Goal: Information Seeking & Learning: Check status

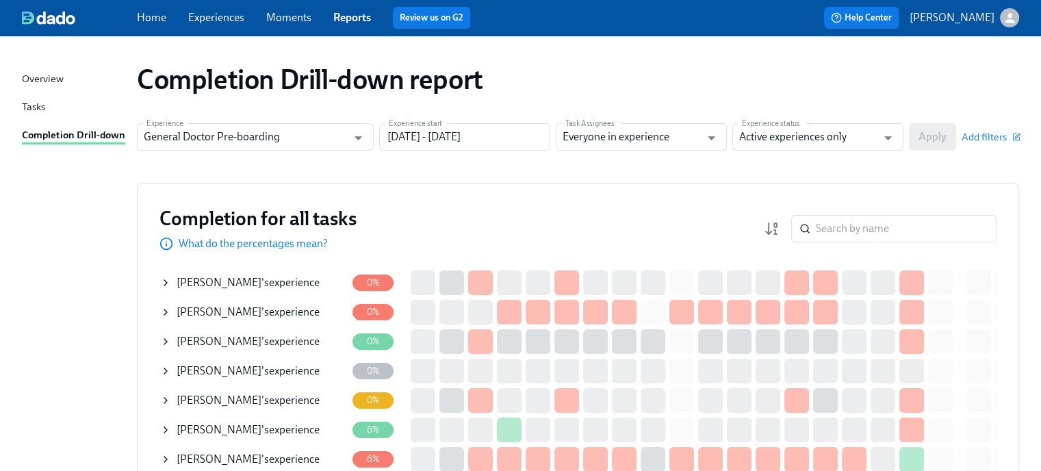
click at [858, 227] on input "search" at bounding box center [906, 228] width 181 height 27
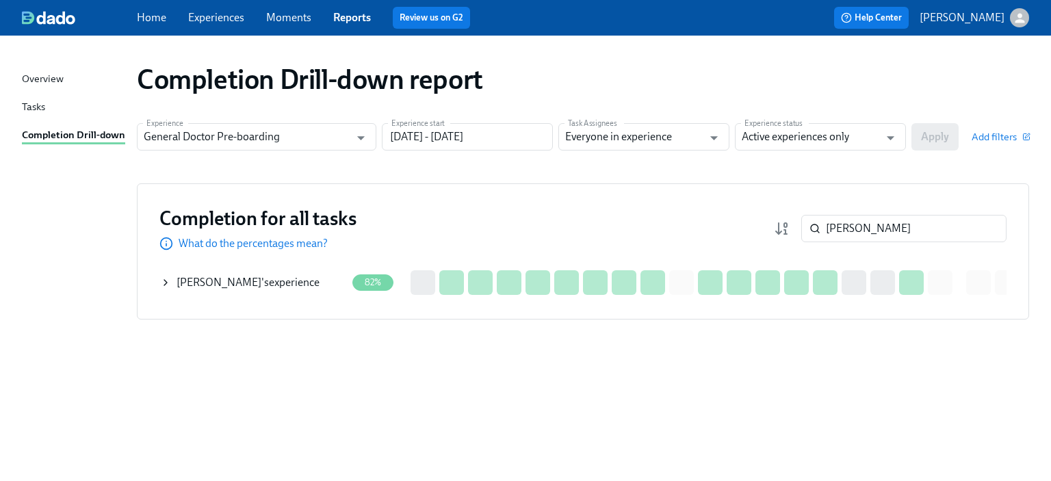
click at [285, 284] on div "[PERSON_NAME] 's experience" at bounding box center [248, 282] width 143 height 15
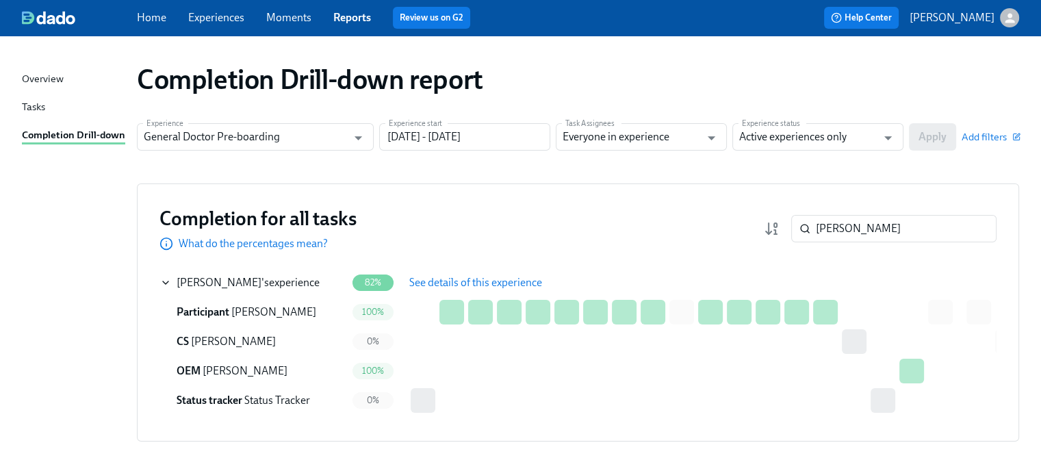
click at [460, 280] on span "See details of this experience" at bounding box center [475, 283] width 133 height 14
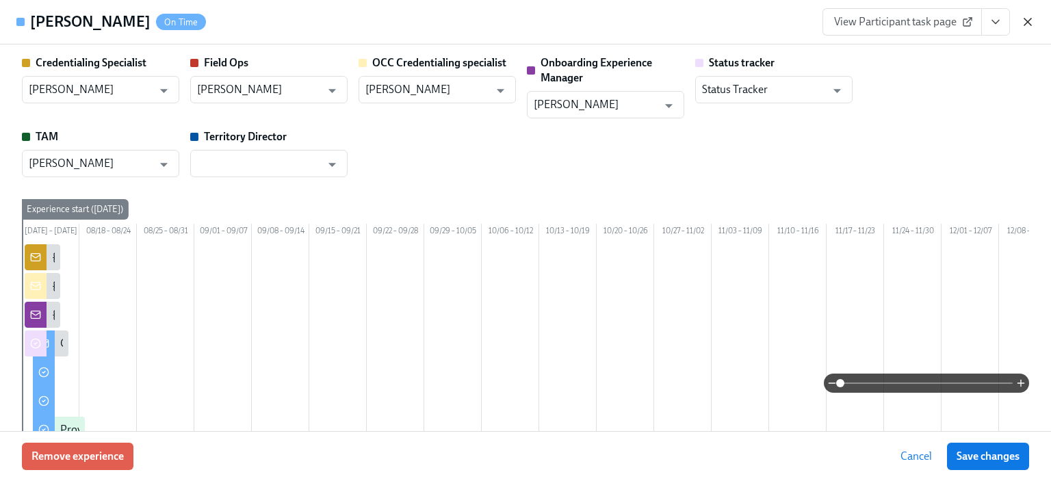
click at [1025, 21] on icon "button" at bounding box center [1028, 22] width 14 height 14
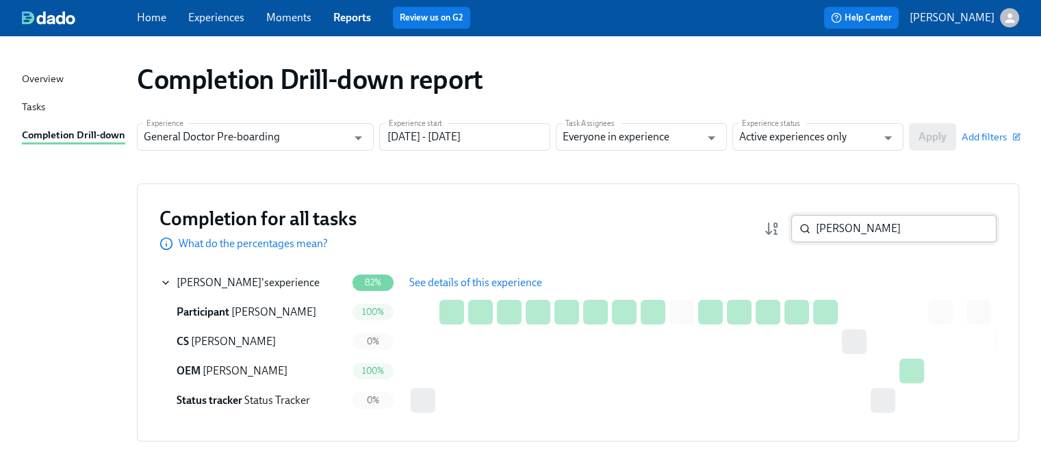
click at [877, 229] on input "[PERSON_NAME]" at bounding box center [906, 228] width 181 height 27
click at [876, 228] on input "[PERSON_NAME]" at bounding box center [906, 228] width 181 height 27
paste input "[PERSON_NAME]"
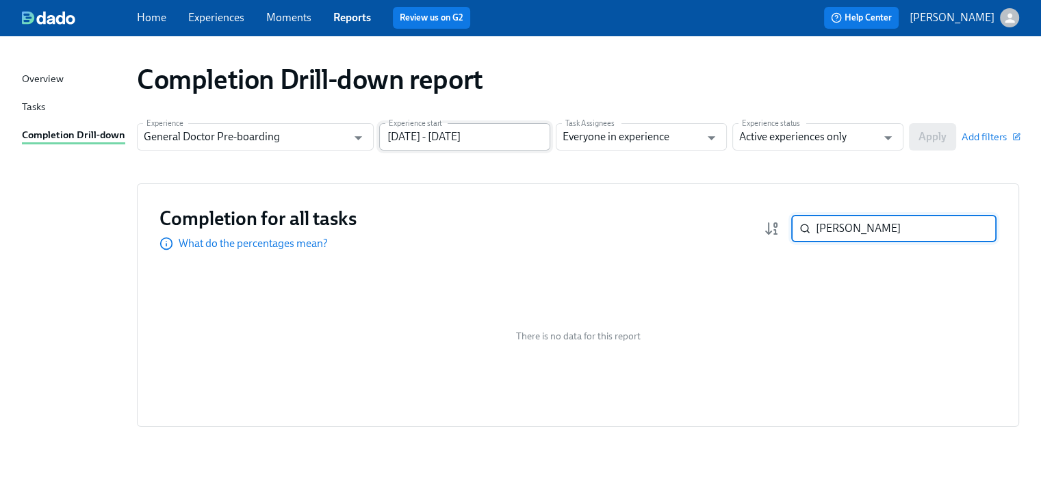
type input "[PERSON_NAME]"
click at [489, 139] on input "[DATE] - [DATE]" at bounding box center [464, 136] width 171 height 27
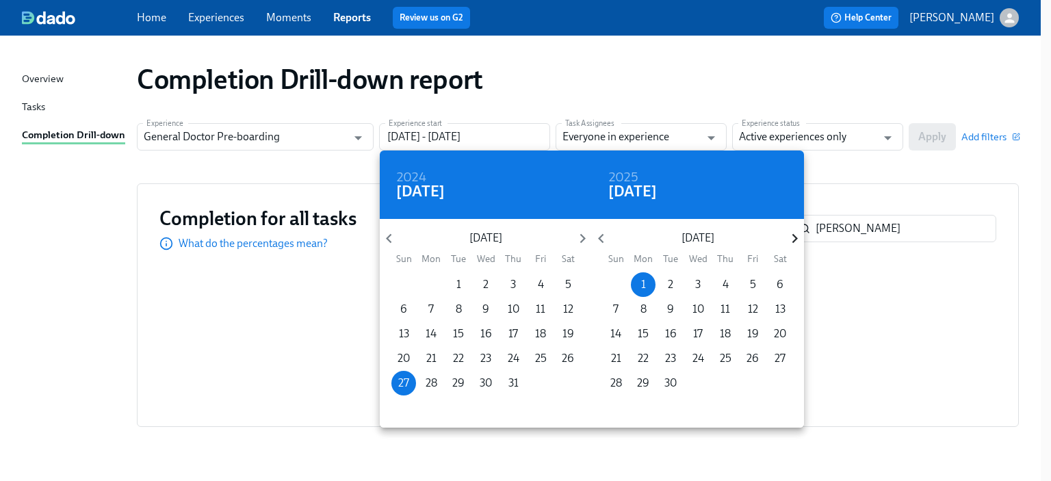
click at [793, 235] on icon "button" at bounding box center [794, 239] width 5 height 10
click at [639, 289] on span "1" at bounding box center [643, 284] width 25 height 15
type input "[DATE] - [DATE]"
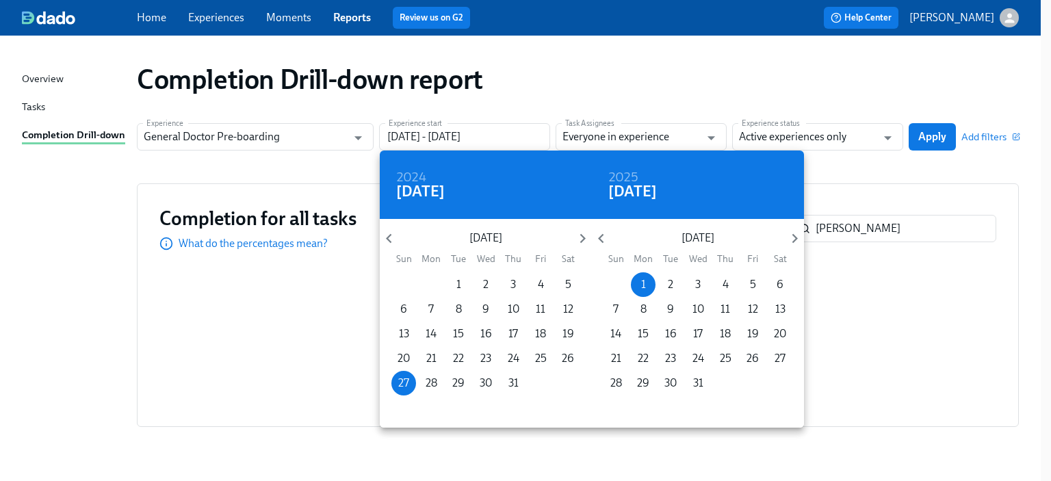
click at [923, 133] on div at bounding box center [525, 240] width 1051 height 481
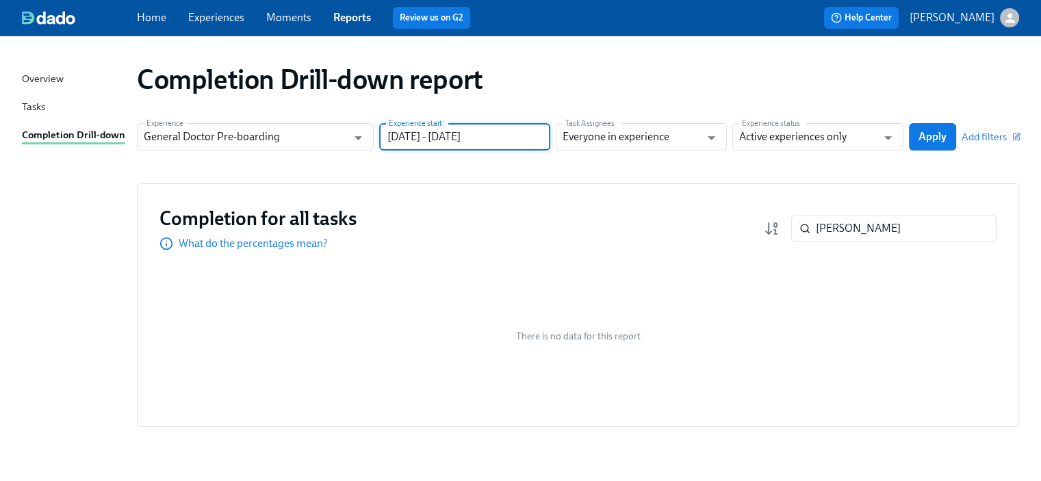
click at [923, 132] on span "Apply" at bounding box center [932, 137] width 28 height 14
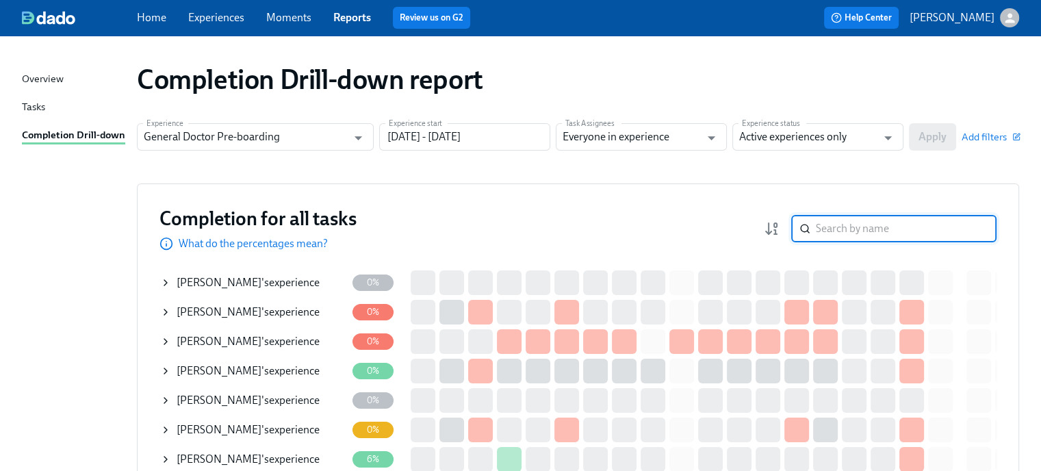
click at [892, 236] on input "search" at bounding box center [906, 228] width 181 height 27
paste input "[PERSON_NAME]"
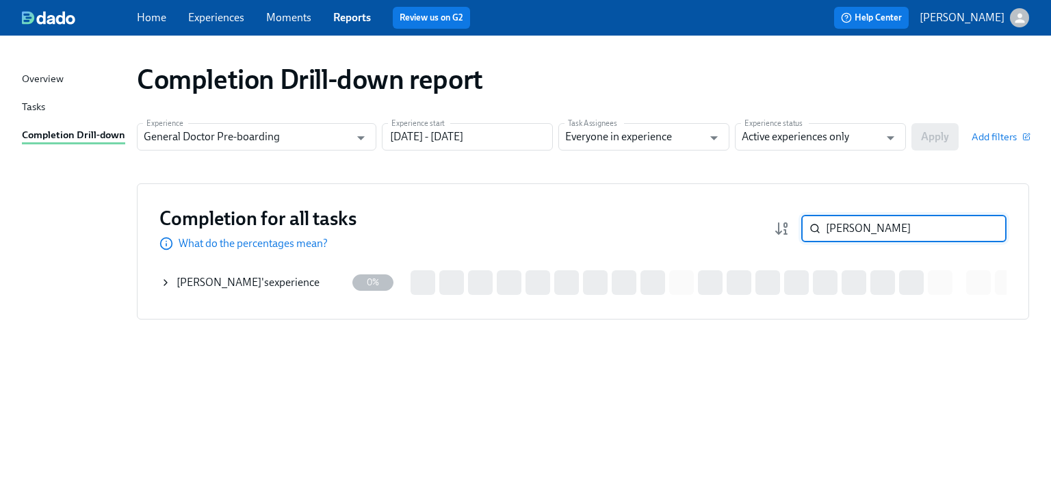
type input "[PERSON_NAME]"
click at [279, 280] on div "[PERSON_NAME] 's experience" at bounding box center [248, 282] width 143 height 15
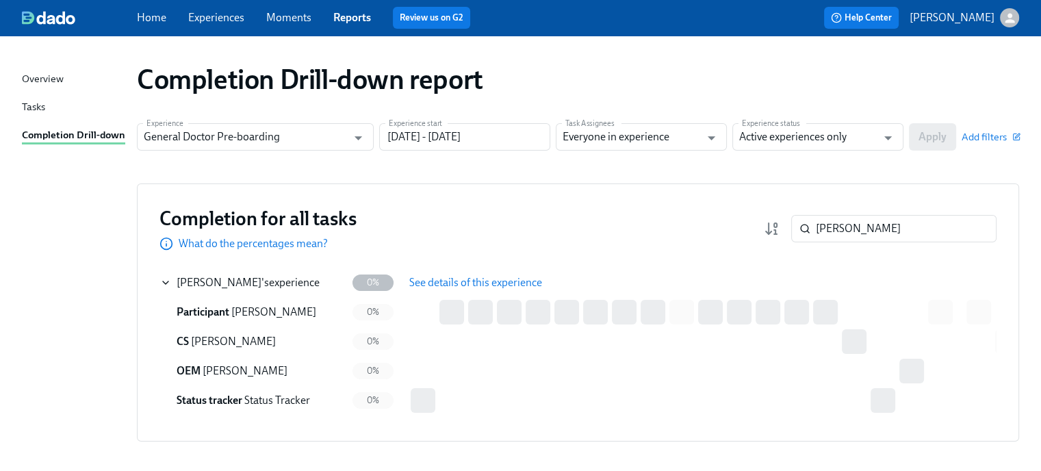
click at [495, 279] on span "See details of this experience" at bounding box center [475, 283] width 133 height 14
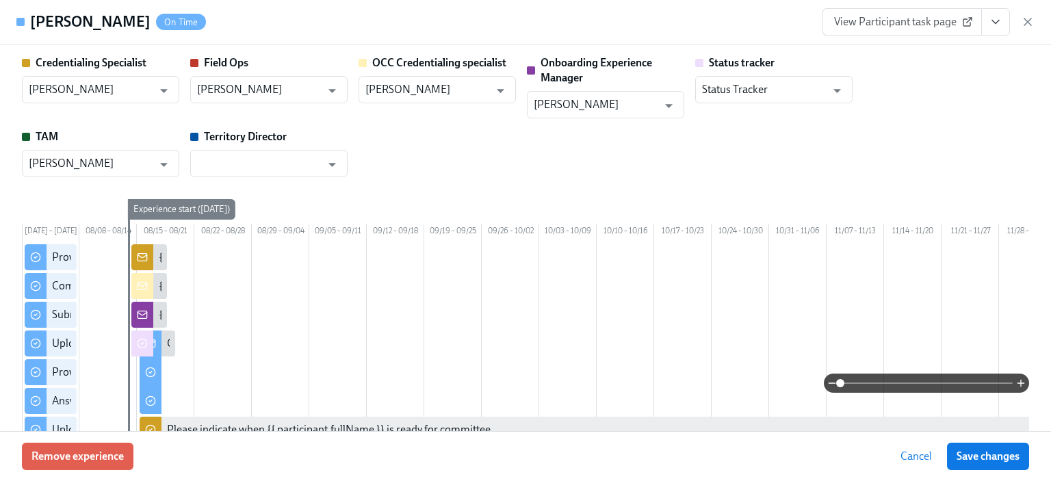
click at [641, 151] on div "Credentialing Specialist [PERSON_NAME] ​ Field Ops [PERSON_NAME] ​ OCC Credenti…" at bounding box center [525, 116] width 1007 height 122
click at [898, 18] on span "View Participant task page" at bounding box center [902, 22] width 136 height 14
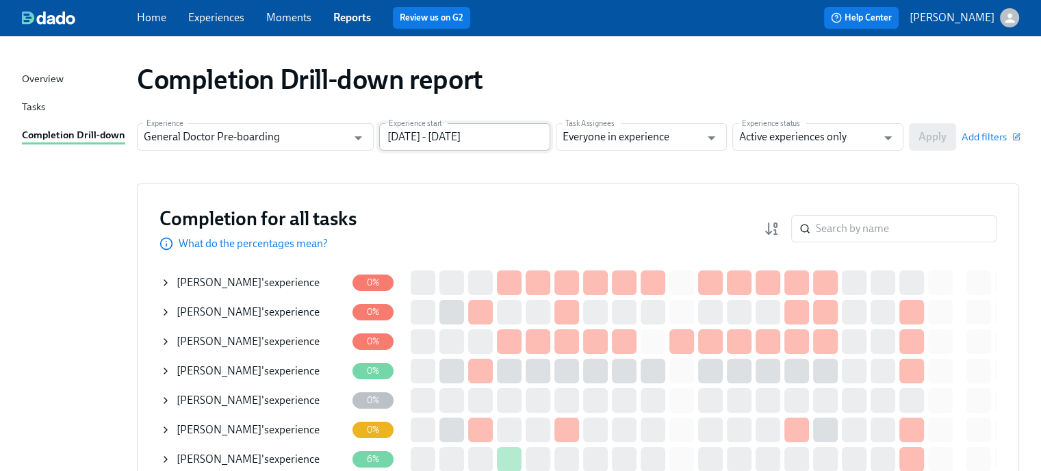
click at [523, 131] on input "[DATE] - [DATE]" at bounding box center [464, 136] width 171 height 27
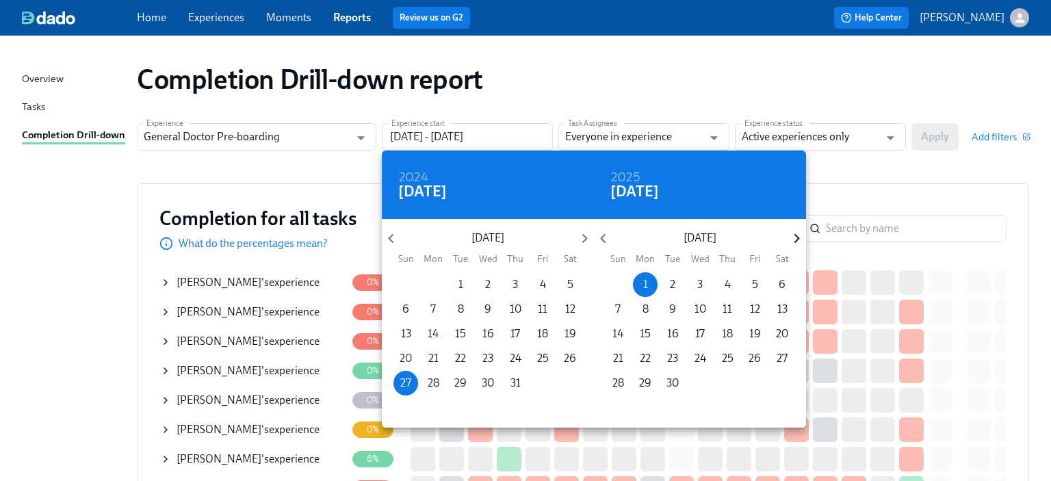
click at [801, 233] on icon "button" at bounding box center [797, 238] width 18 height 18
click at [639, 283] on span "1" at bounding box center [645, 284] width 25 height 15
type input "[DATE] - [DATE]"
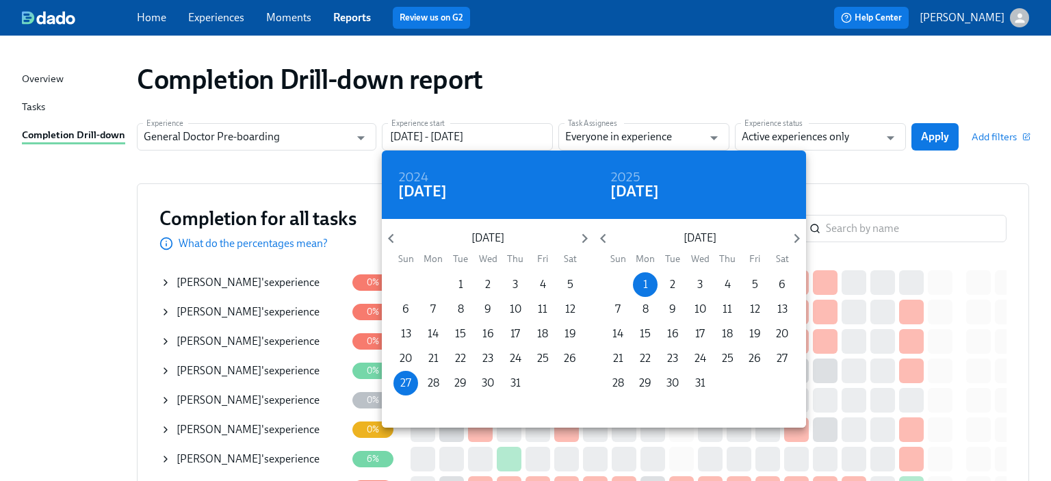
click at [938, 131] on div at bounding box center [525, 240] width 1051 height 481
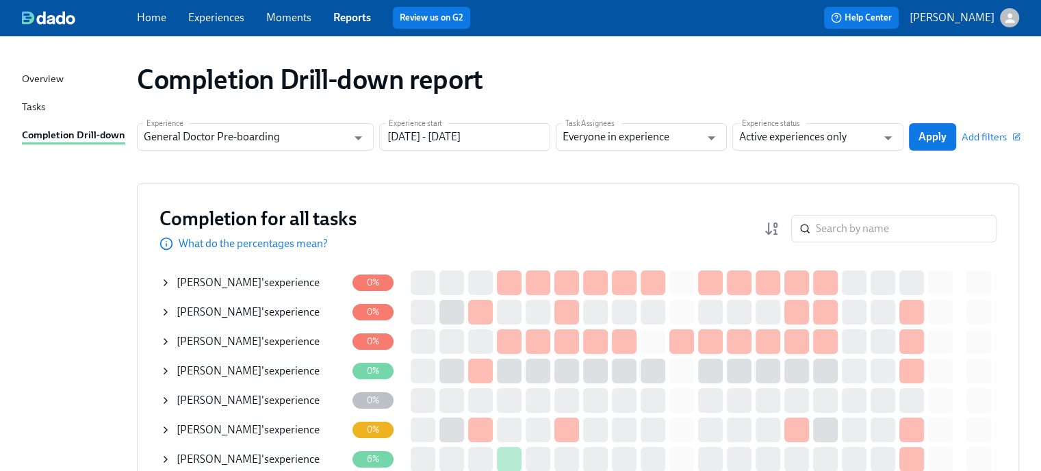
click at [938, 131] on span "Apply" at bounding box center [932, 137] width 28 height 14
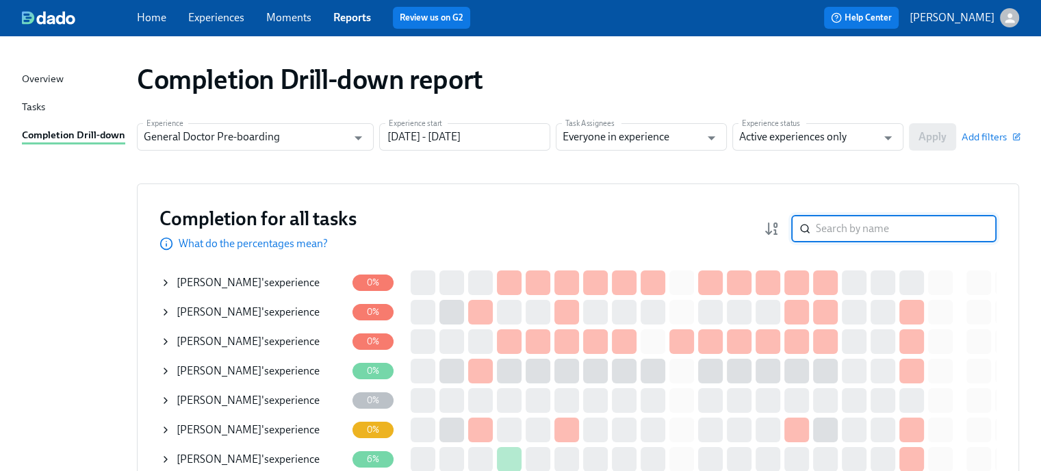
click at [846, 231] on input "search" at bounding box center [906, 228] width 181 height 27
